Goal: Answer question/provide support: Answer question/provide support

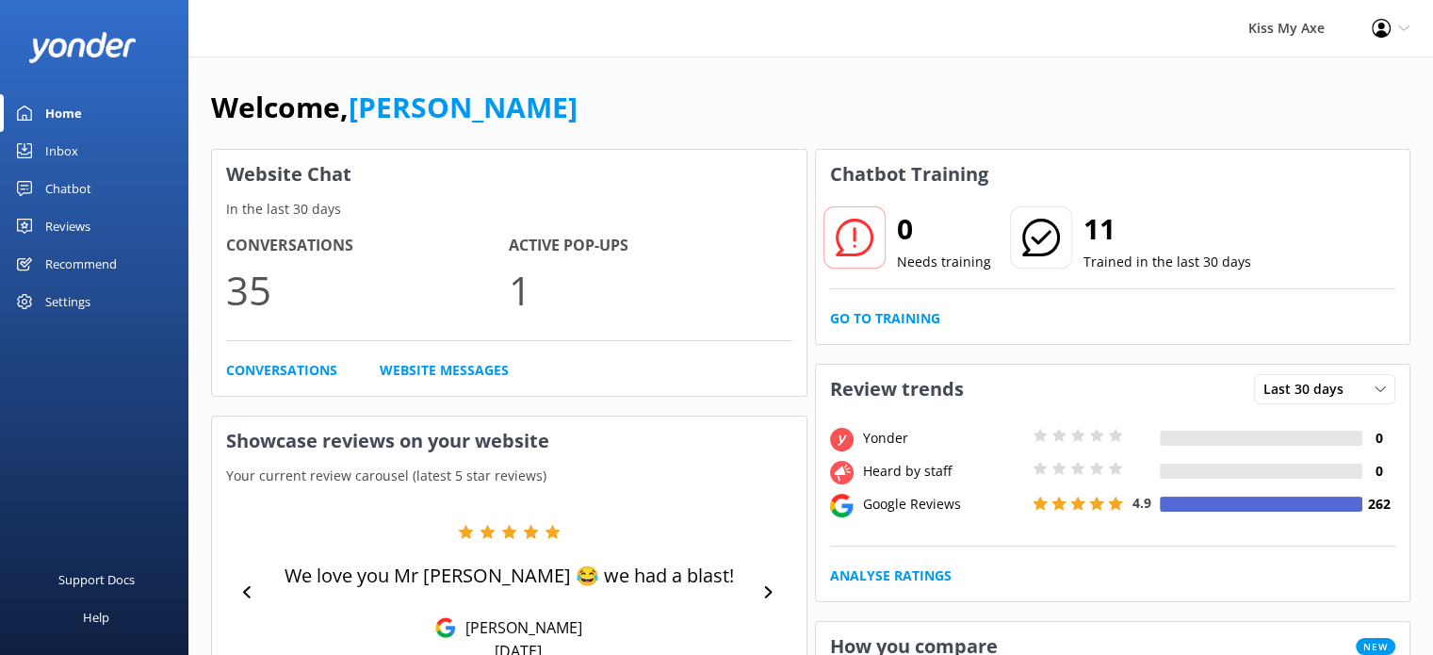
click at [72, 148] on div "Inbox" at bounding box center [61, 151] width 33 height 38
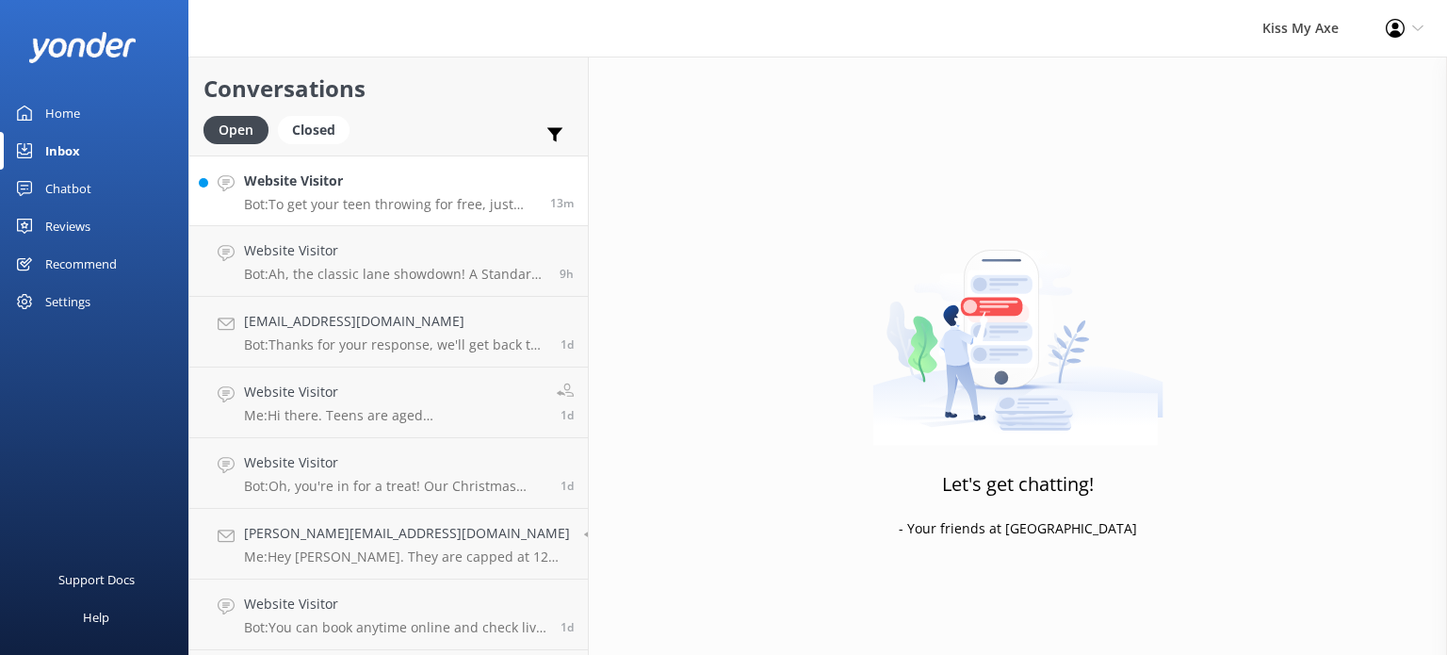
click at [316, 211] on p "Bot: To get your teen throwing for free, just book a Small Group session for on…" at bounding box center [390, 204] width 292 height 17
